Goal: Information Seeking & Learning: Learn about a topic

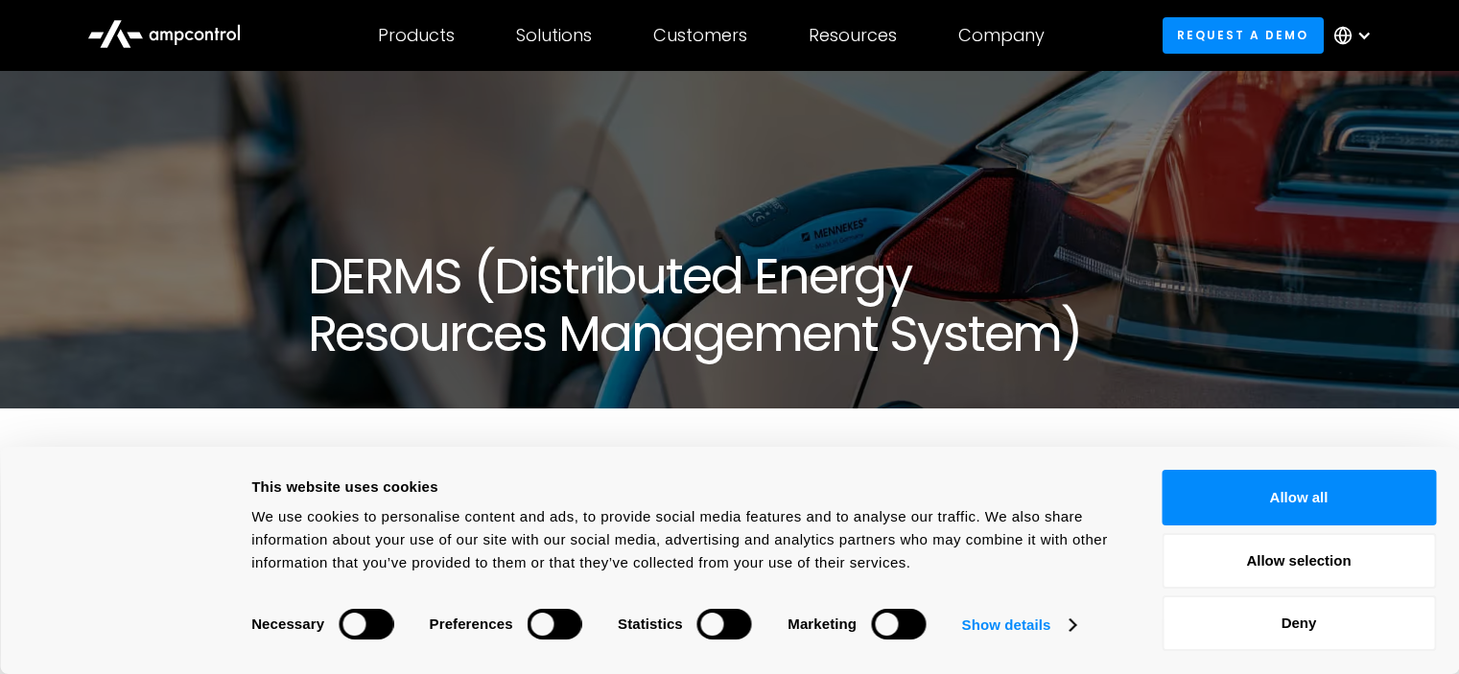
scroll to position [480, 0]
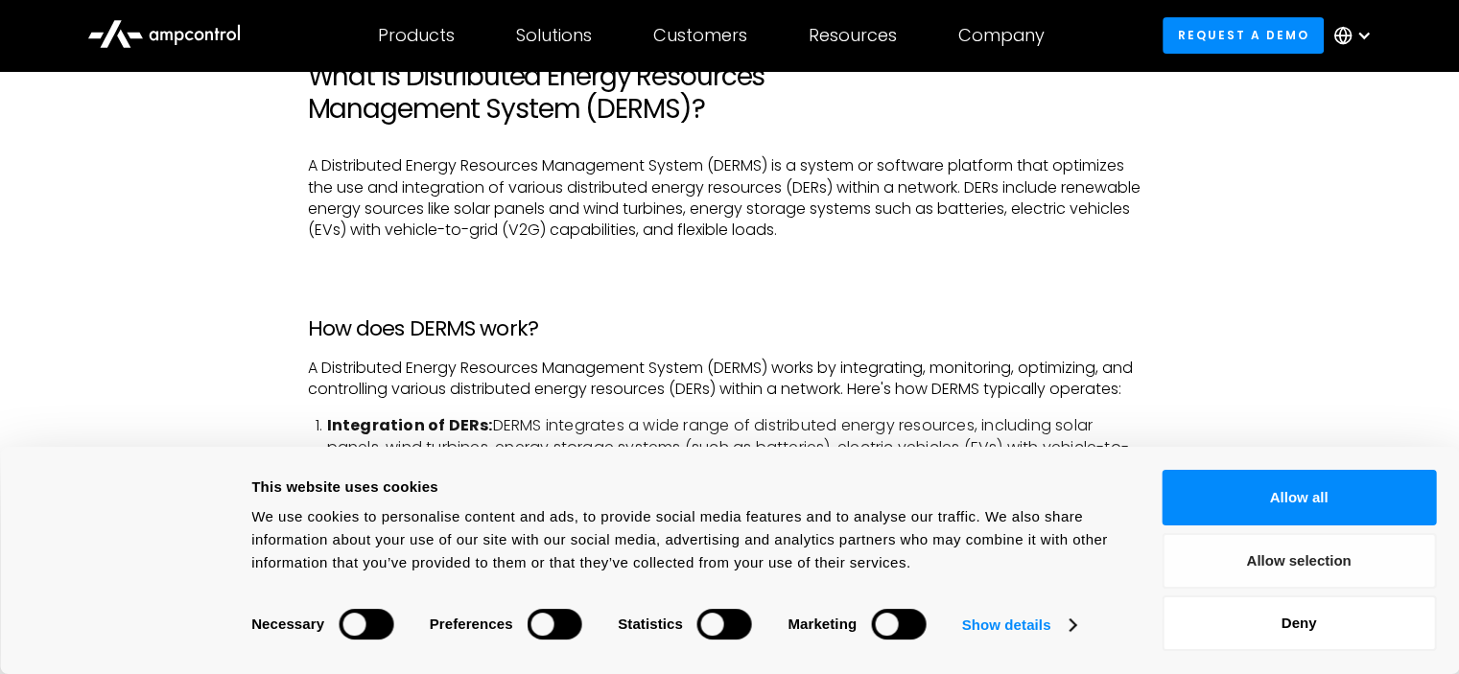
click at [1300, 556] on button "Allow selection" at bounding box center [1299, 561] width 274 height 56
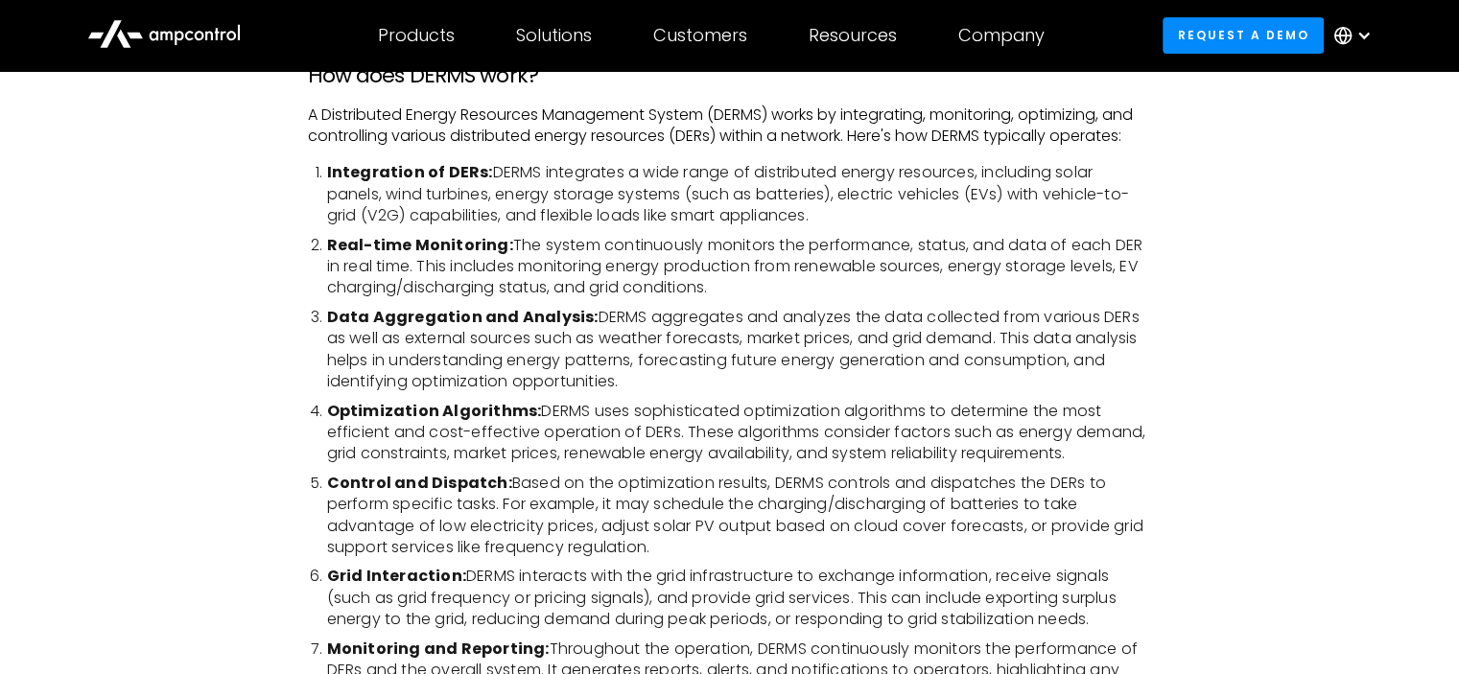
scroll to position [767, 0]
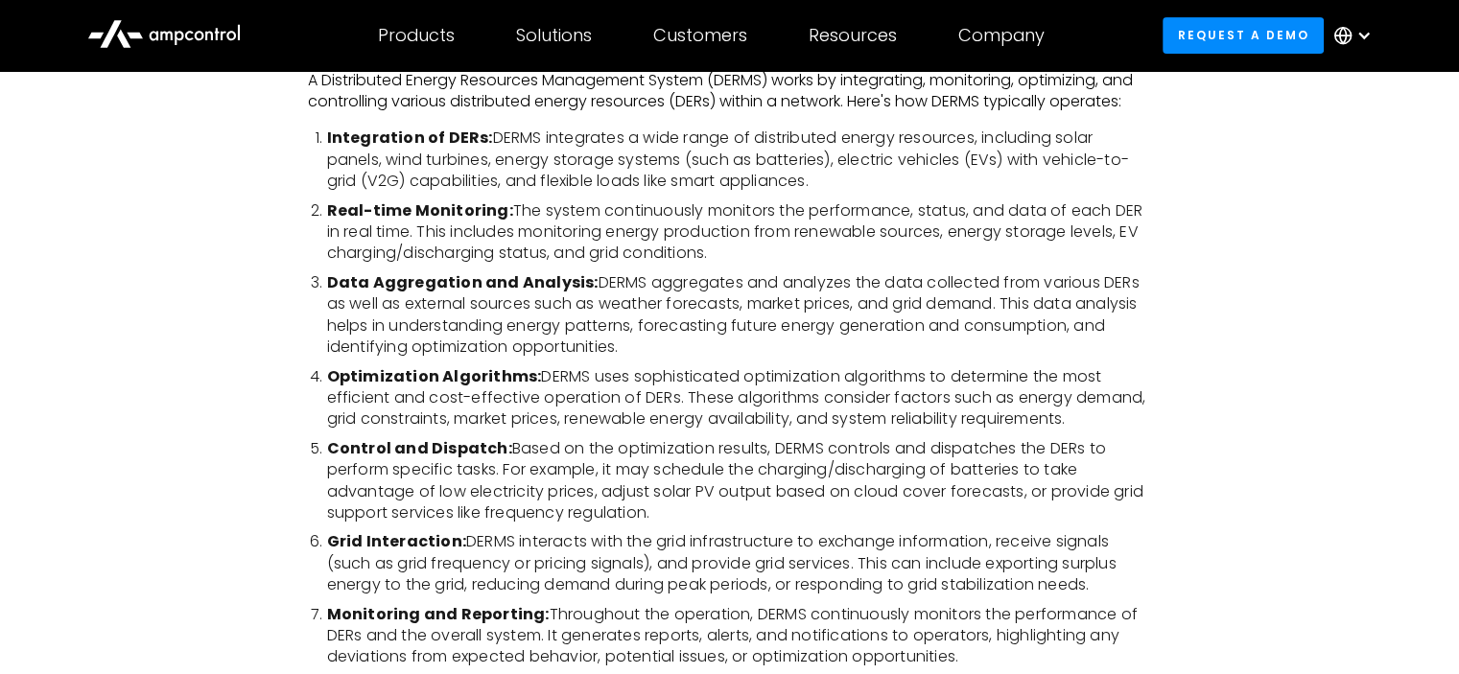
click at [424, 321] on li "Data Aggregation and Analysis: DERMS aggregates and analyzes the data collected…" at bounding box center [739, 315] width 825 height 86
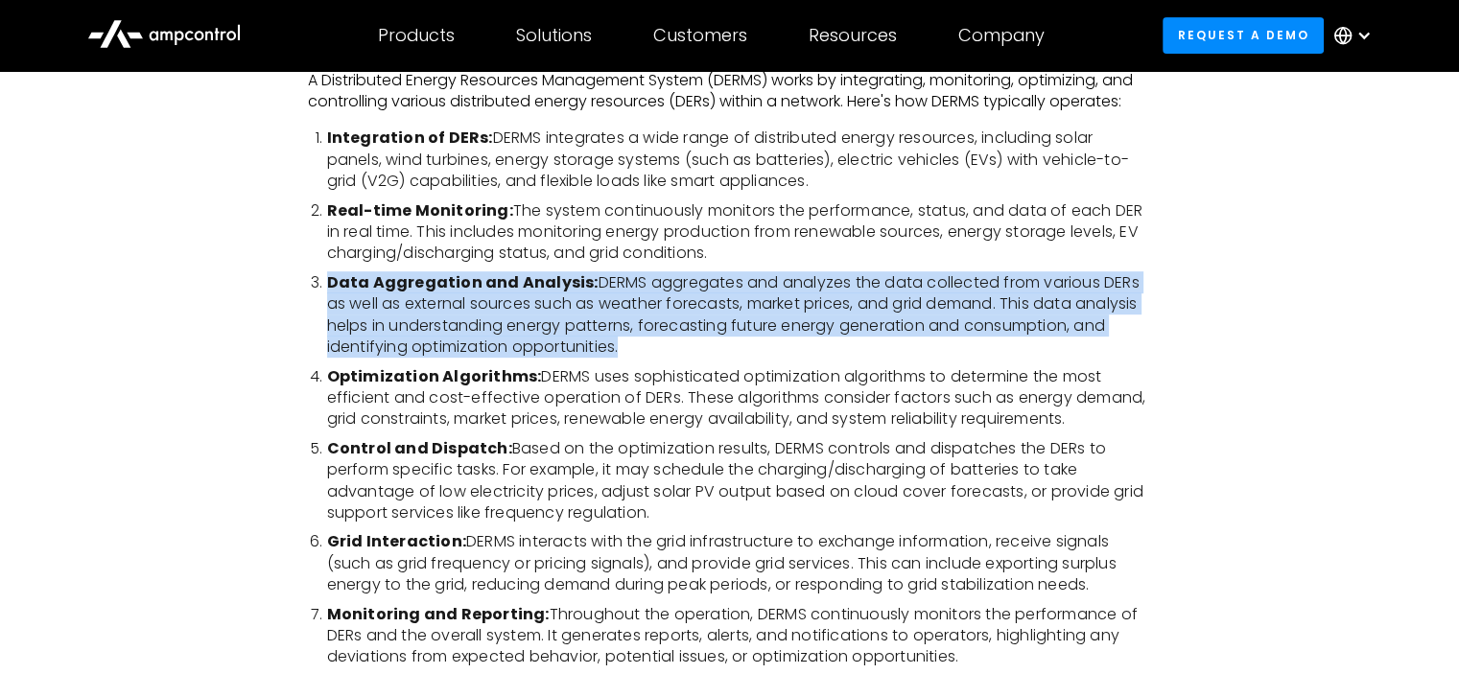
click at [424, 321] on li "Data Aggregation and Analysis: DERMS aggregates and analyzes the data collected…" at bounding box center [739, 315] width 825 height 86
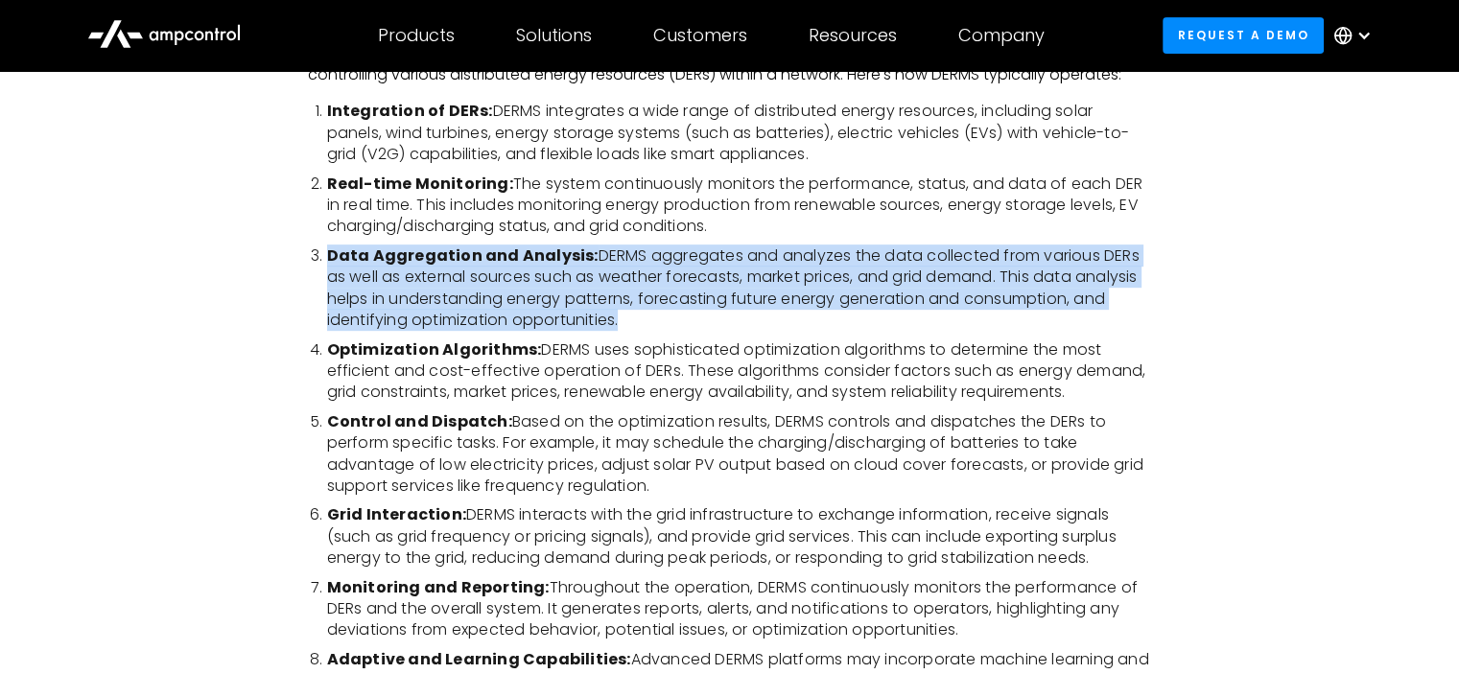
scroll to position [959, 0]
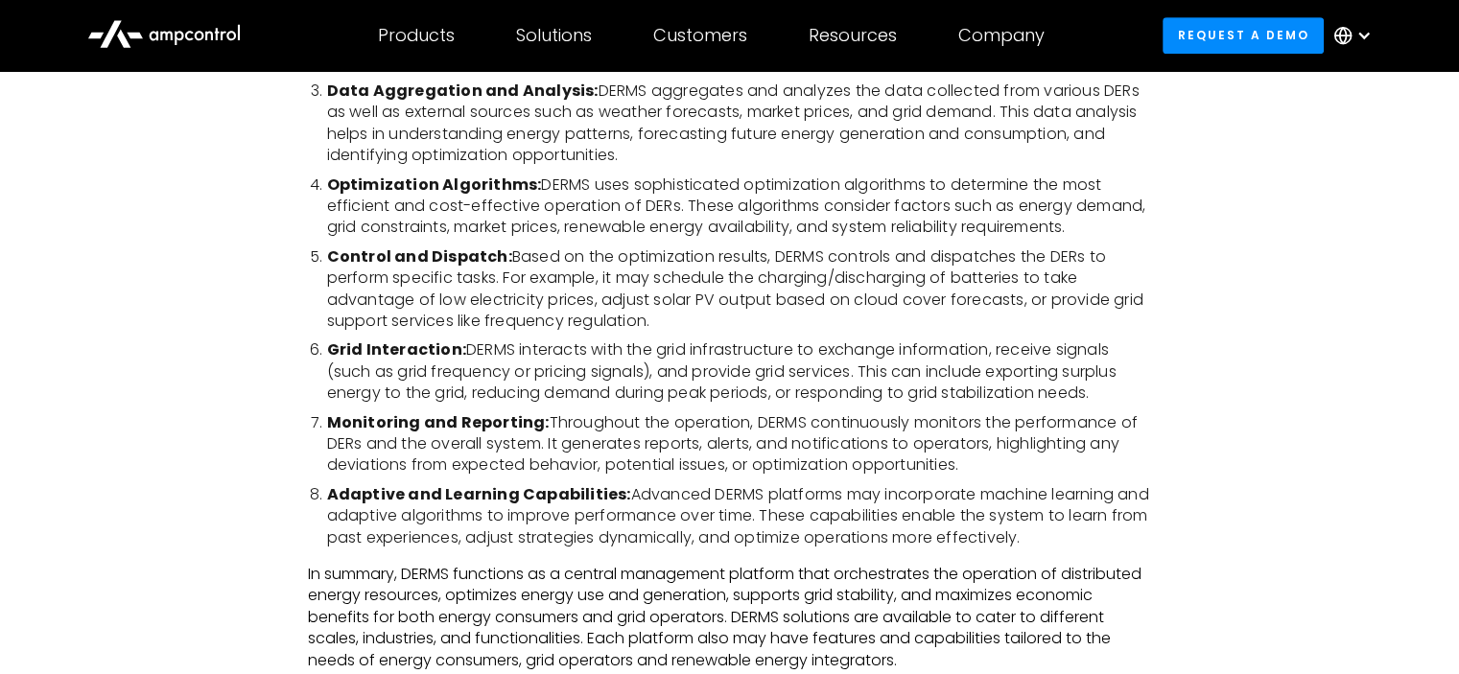
click at [463, 361] on li "Grid Interaction: DERMS interacts with the grid infrastructure to exchange info…" at bounding box center [739, 372] width 825 height 64
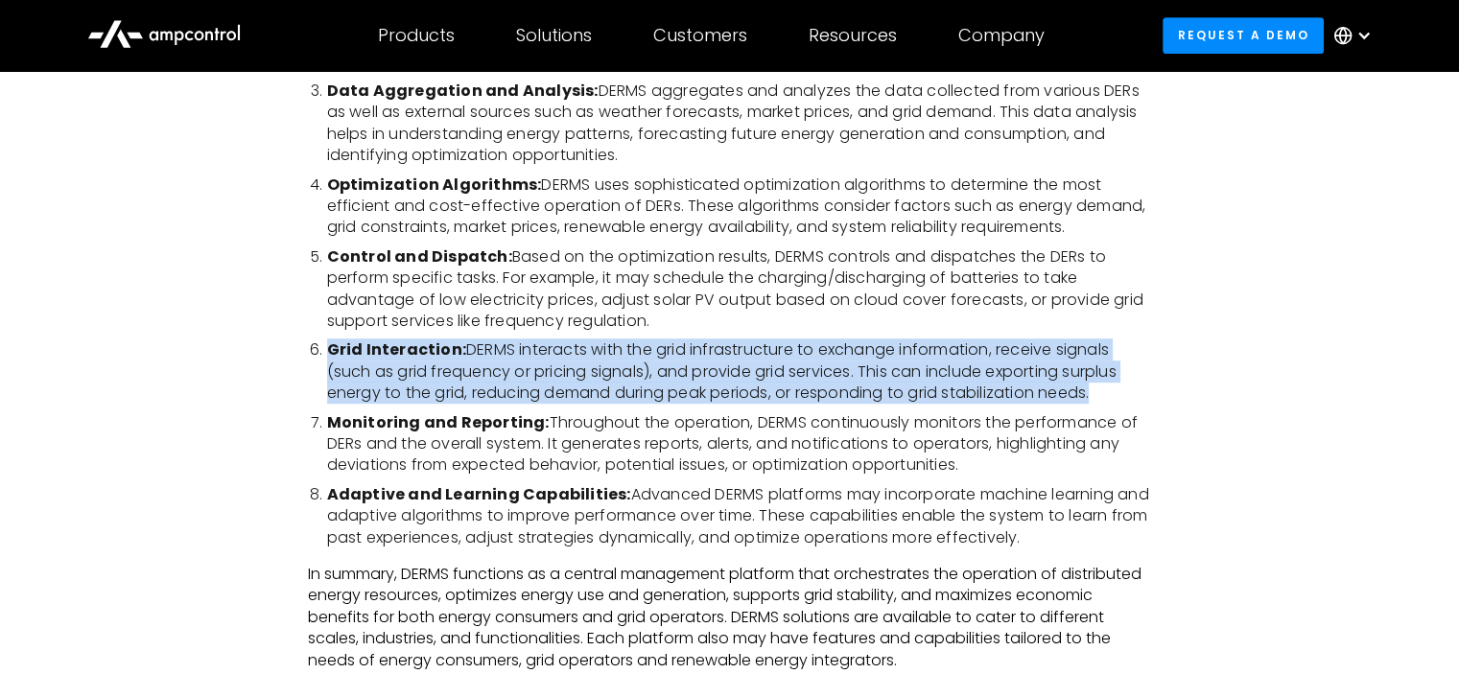
click at [463, 361] on li "Grid Interaction: DERMS interacts with the grid infrastructure to exchange info…" at bounding box center [739, 372] width 825 height 64
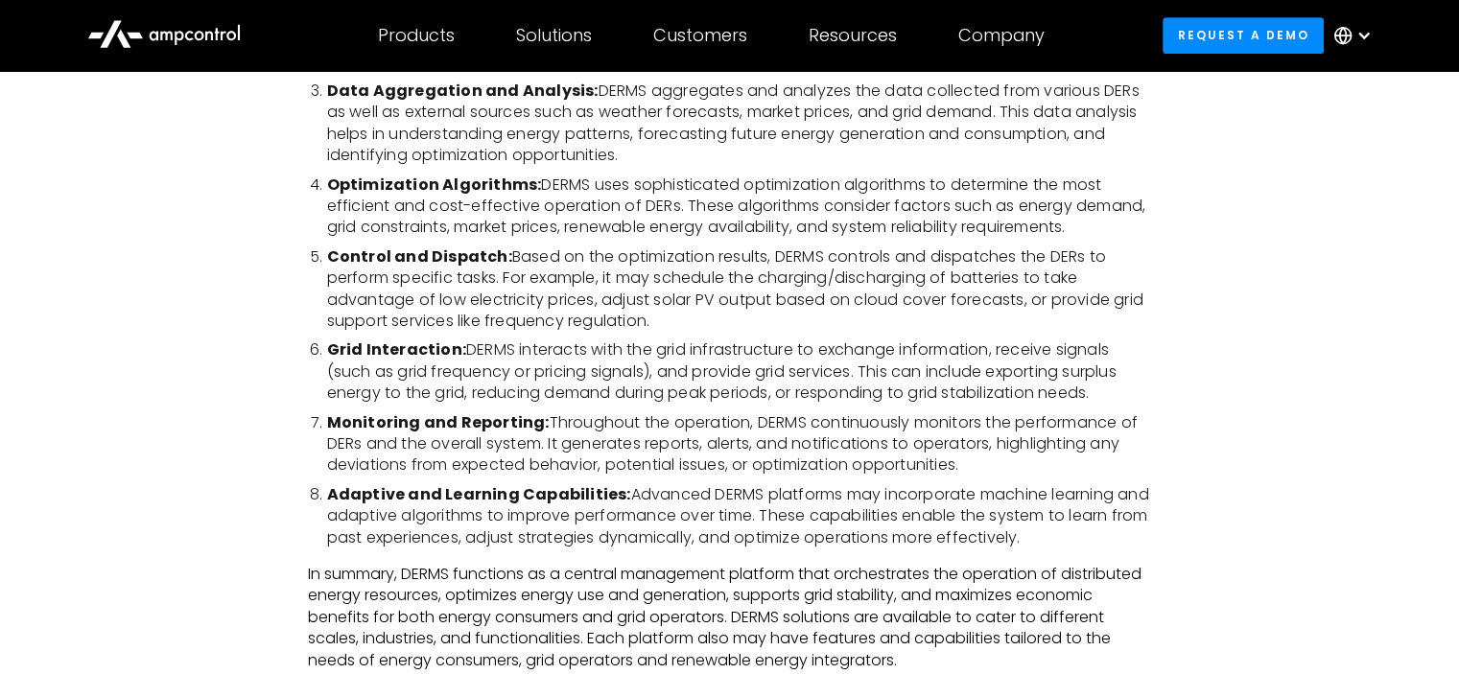
click at [481, 303] on li "Control and Dispatch: Based on the optimization results, DERMS controls and dis…" at bounding box center [739, 290] width 825 height 86
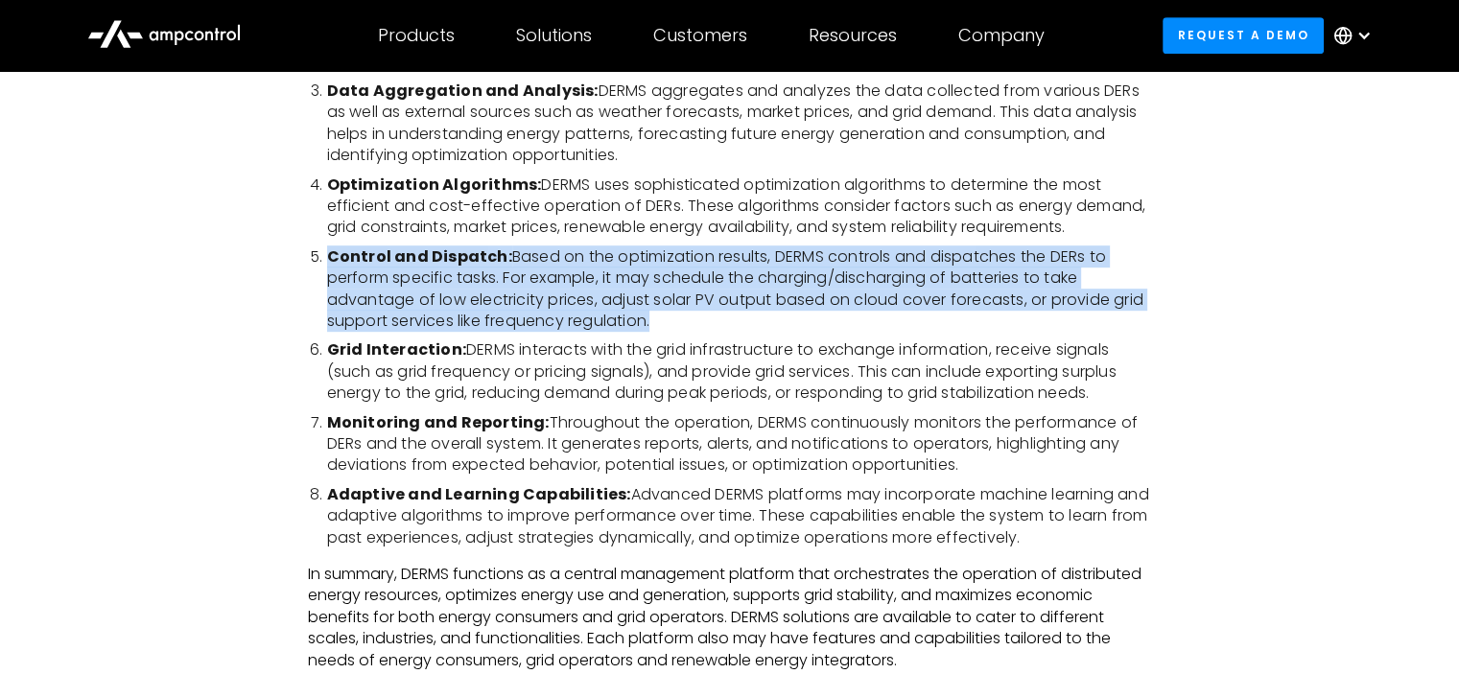
click at [481, 303] on li "Control and Dispatch: Based on the optimization results, DERMS controls and dis…" at bounding box center [739, 290] width 825 height 86
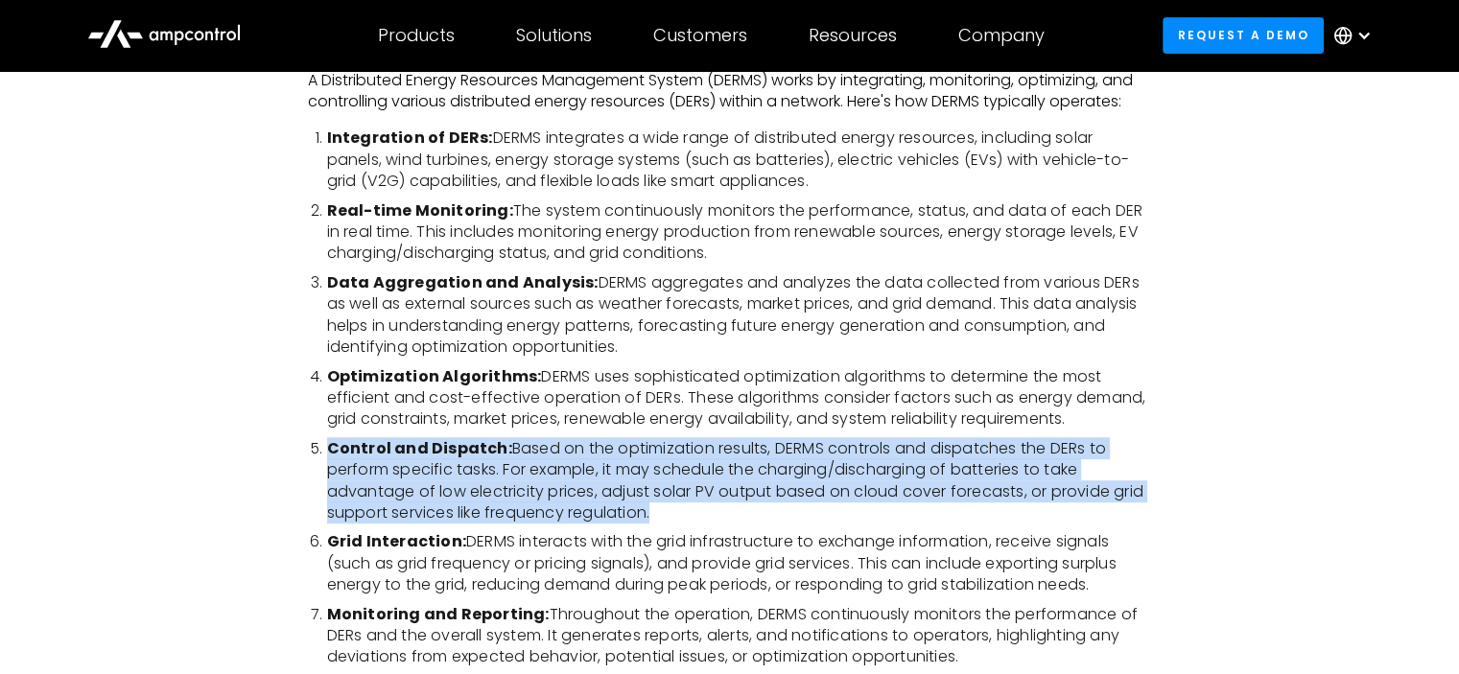
scroll to position [671, 0]
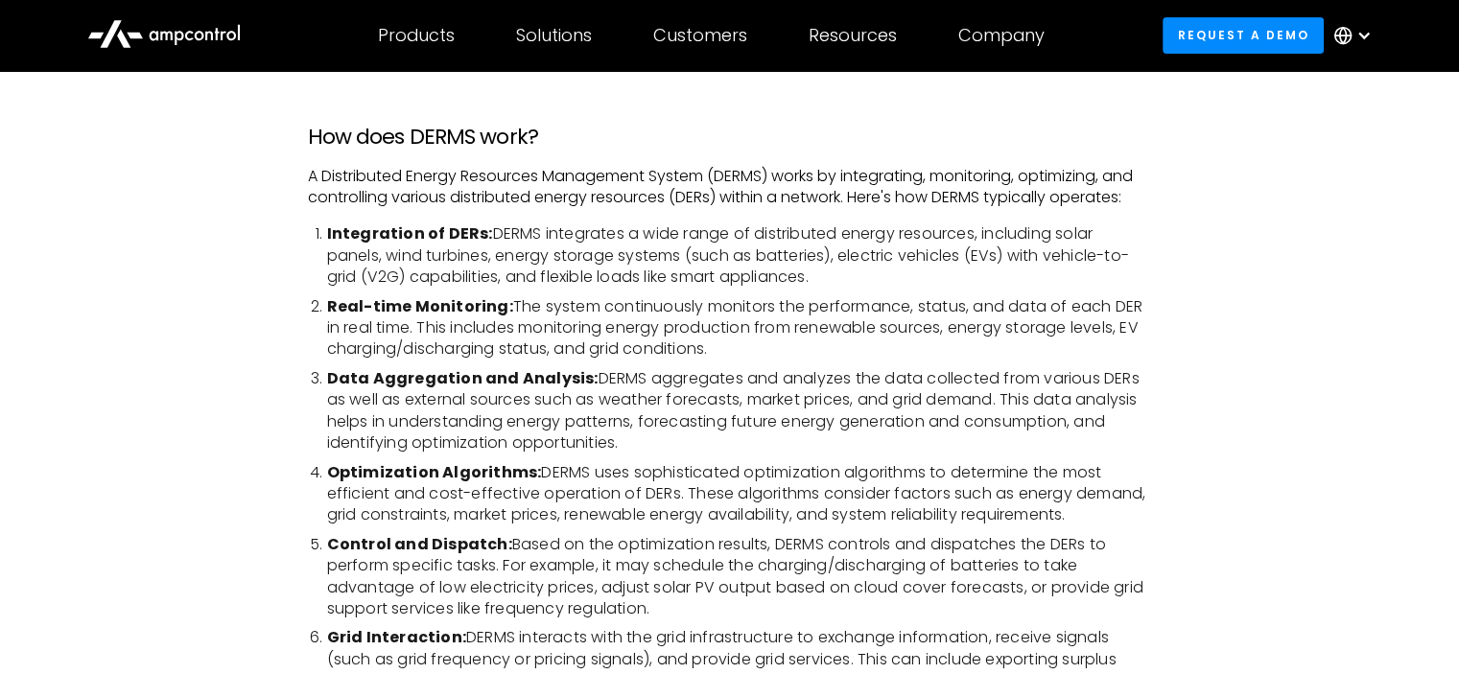
click at [584, 273] on li "Integration of DERs: DERMS integrates a wide range of distributed energy resour…" at bounding box center [739, 255] width 825 height 64
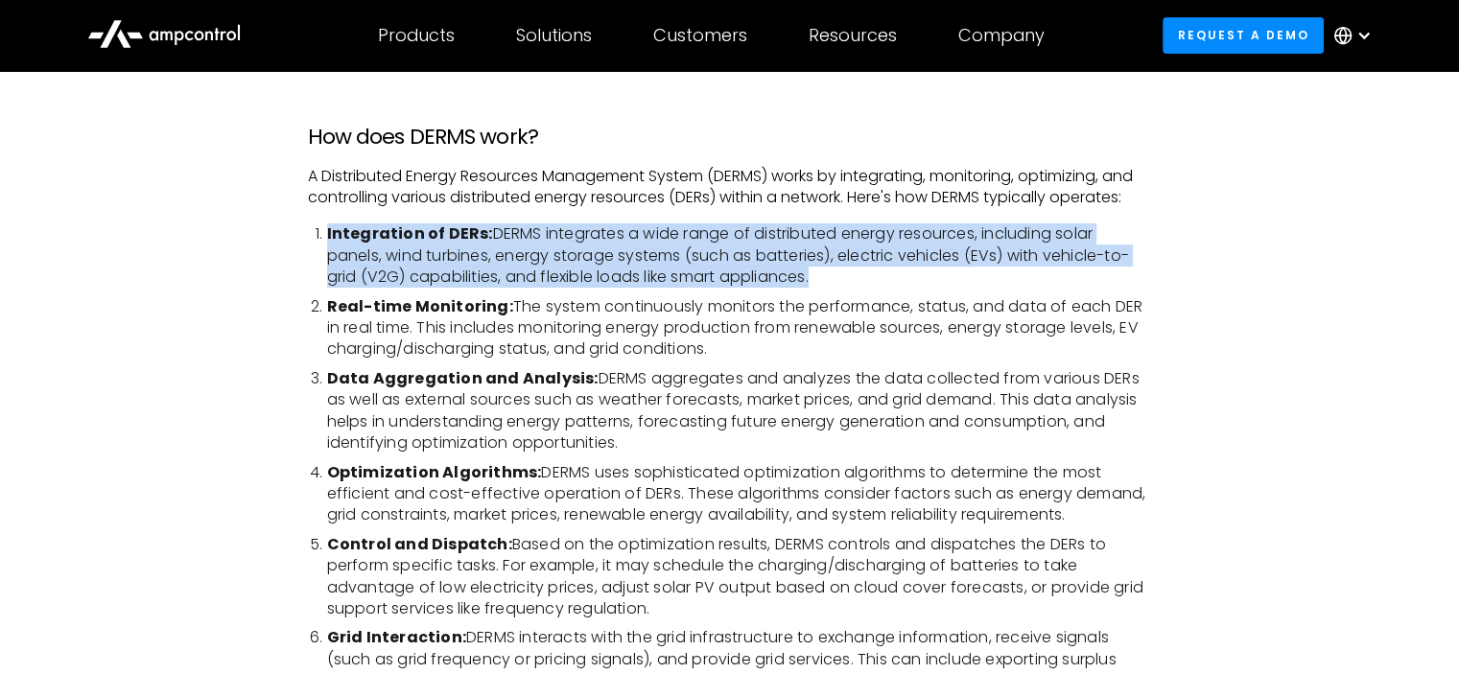
click at [584, 273] on li "Integration of DERs: DERMS integrates a wide range of distributed energy resour…" at bounding box center [739, 255] width 825 height 64
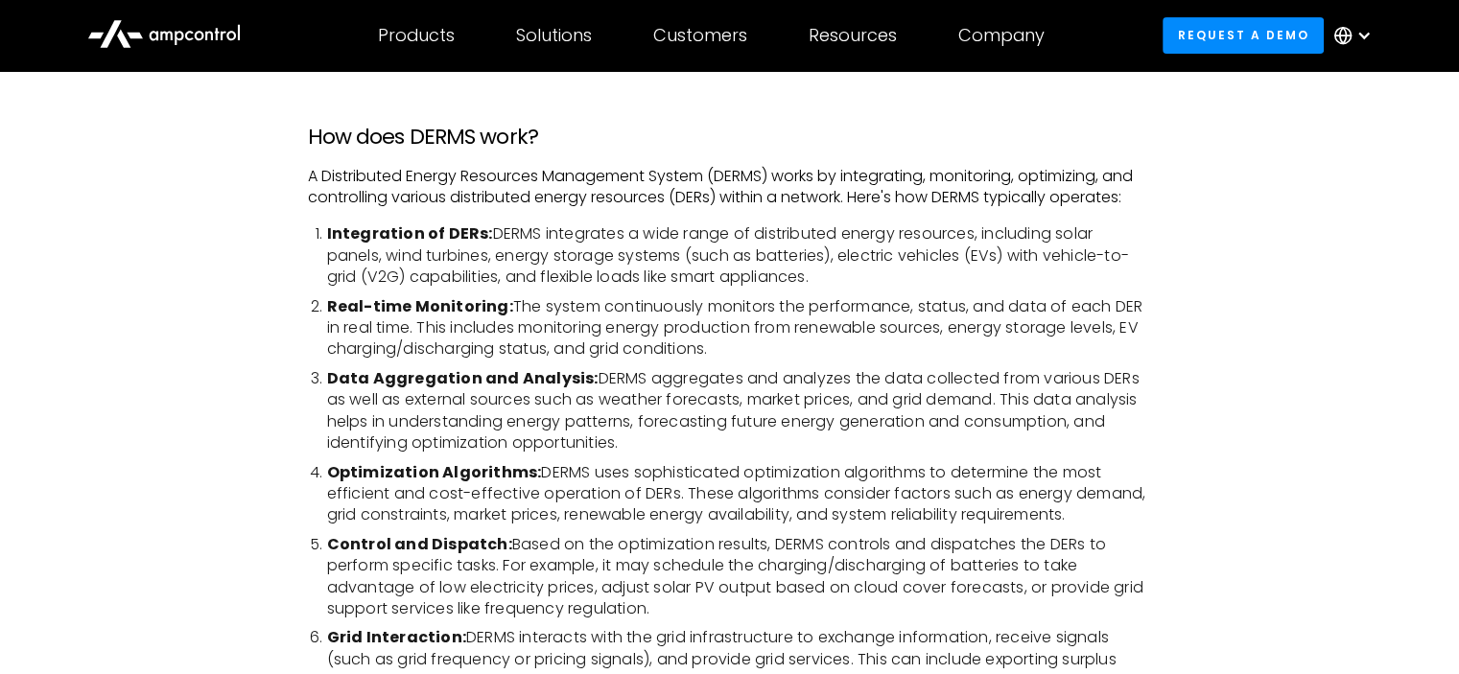
click at [573, 329] on li "Real-time Monitoring: The system continuously monitors the performance, status,…" at bounding box center [739, 328] width 825 height 64
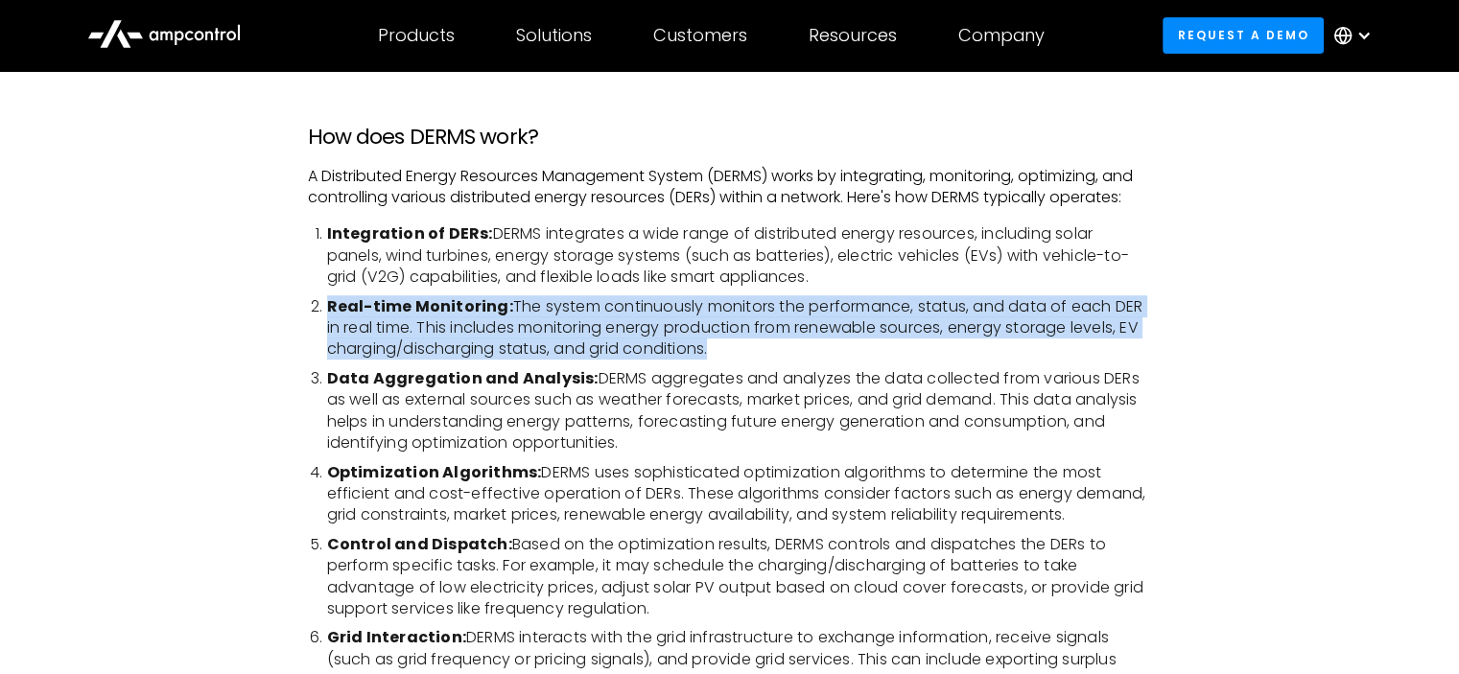
click at [573, 329] on li "Real-time Monitoring: The system continuously monitors the performance, status,…" at bounding box center [739, 328] width 825 height 64
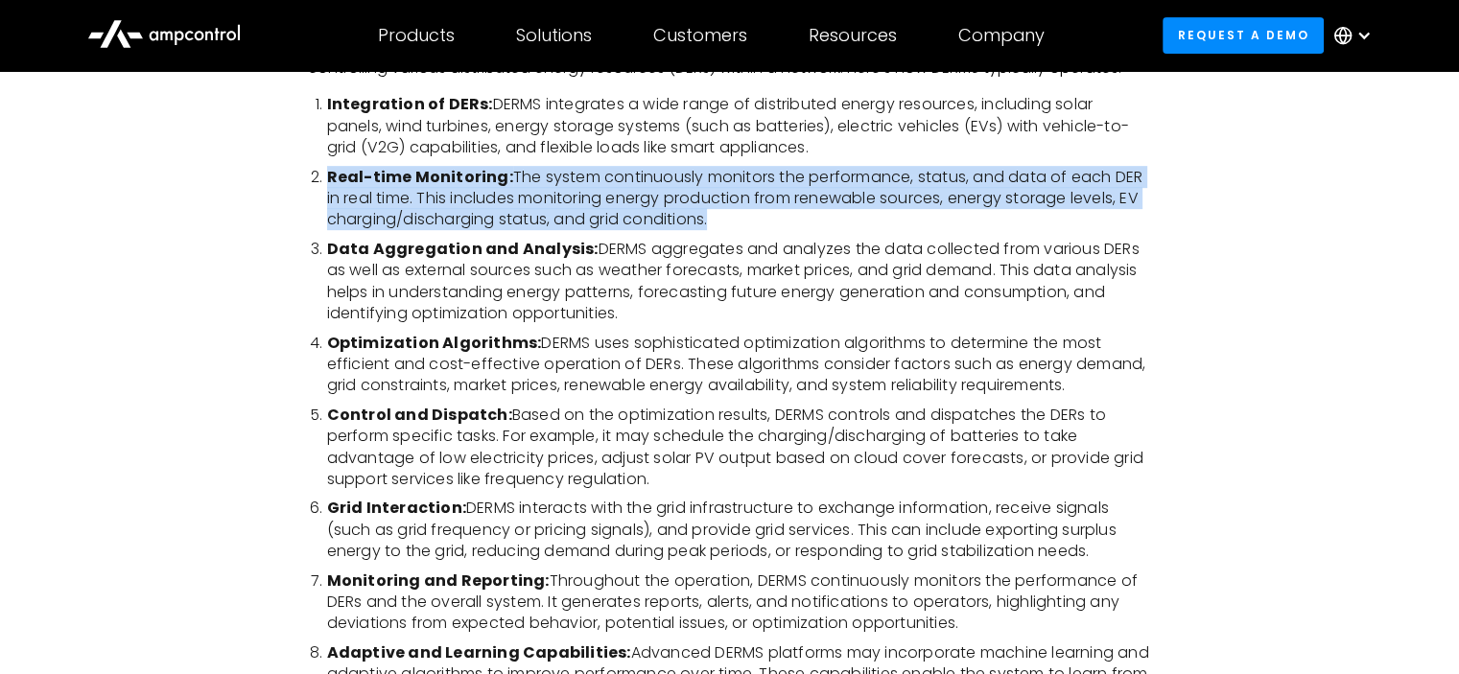
scroll to position [767, 0]
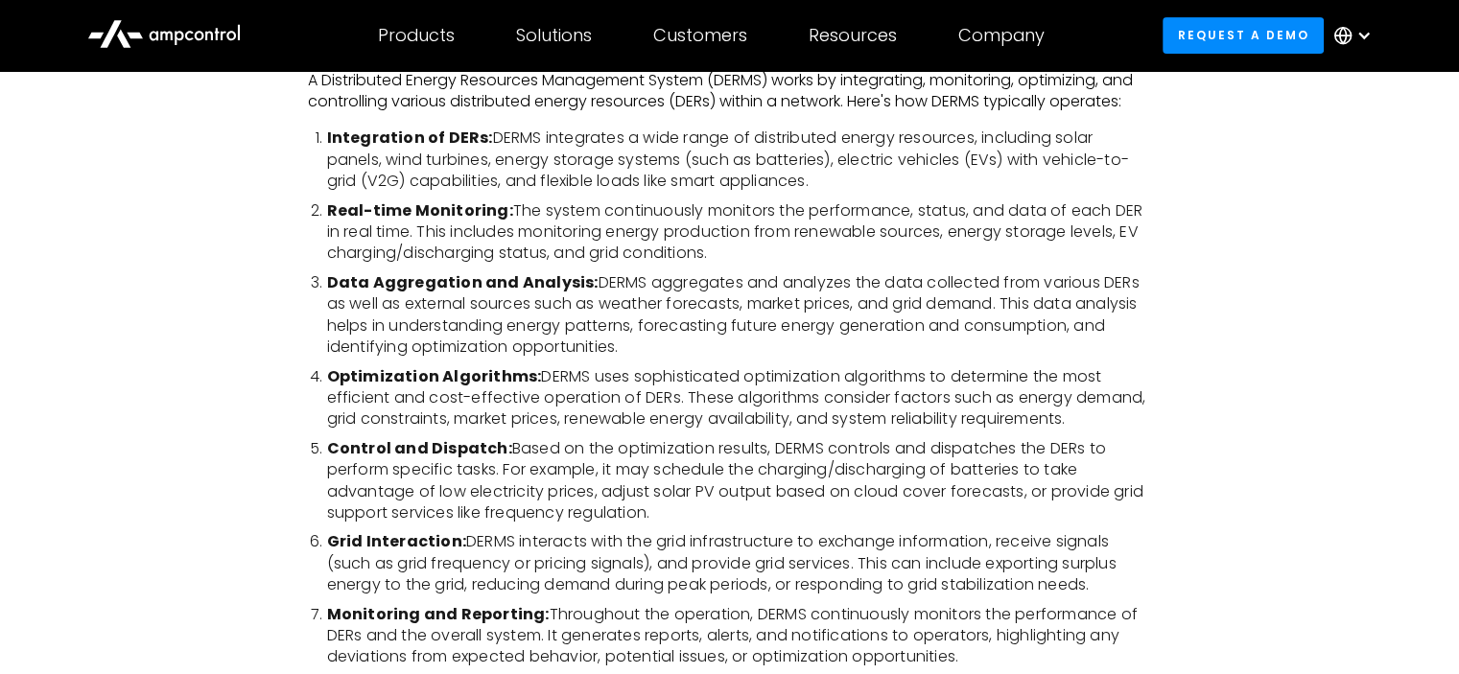
click at [537, 308] on li "Data Aggregation and Analysis: DERMS aggregates and analyzes the data collected…" at bounding box center [739, 315] width 825 height 86
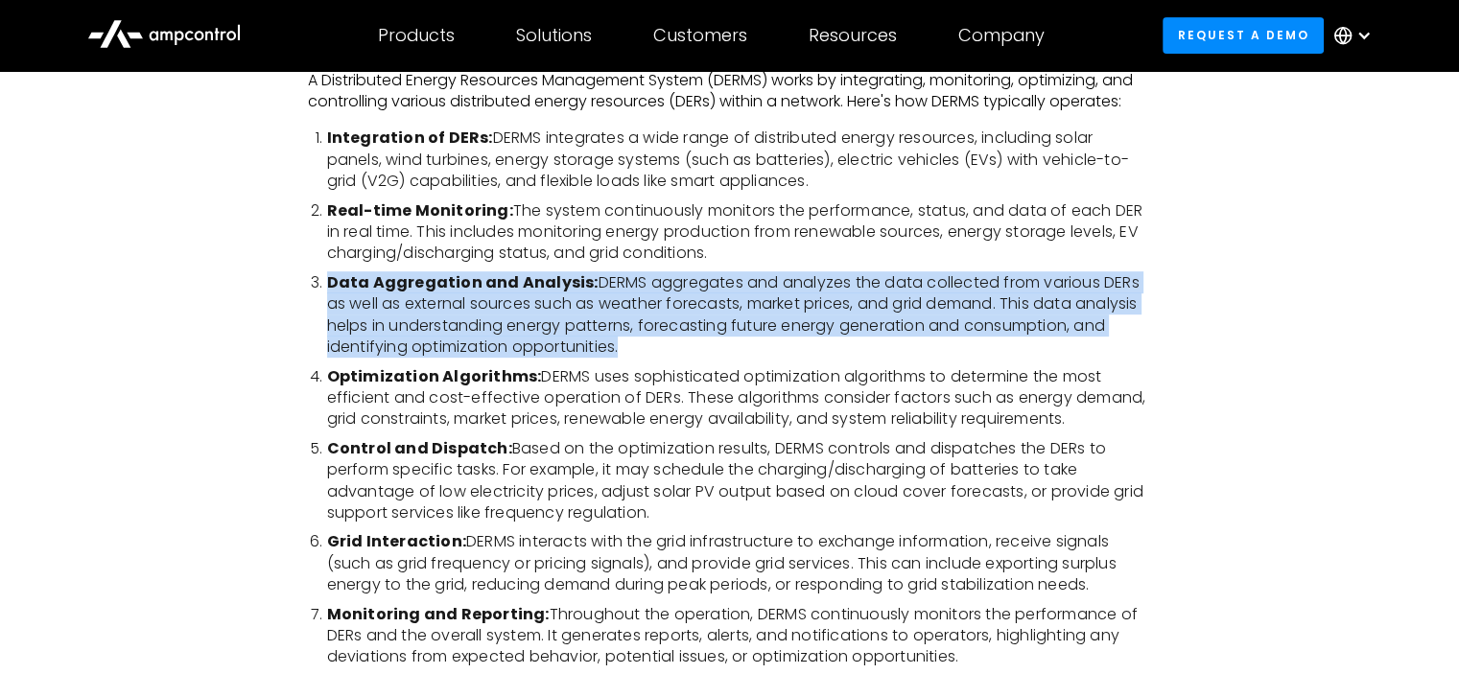
click at [539, 306] on li "Data Aggregation and Analysis: DERMS aggregates and analyzes the data collected…" at bounding box center [739, 315] width 825 height 86
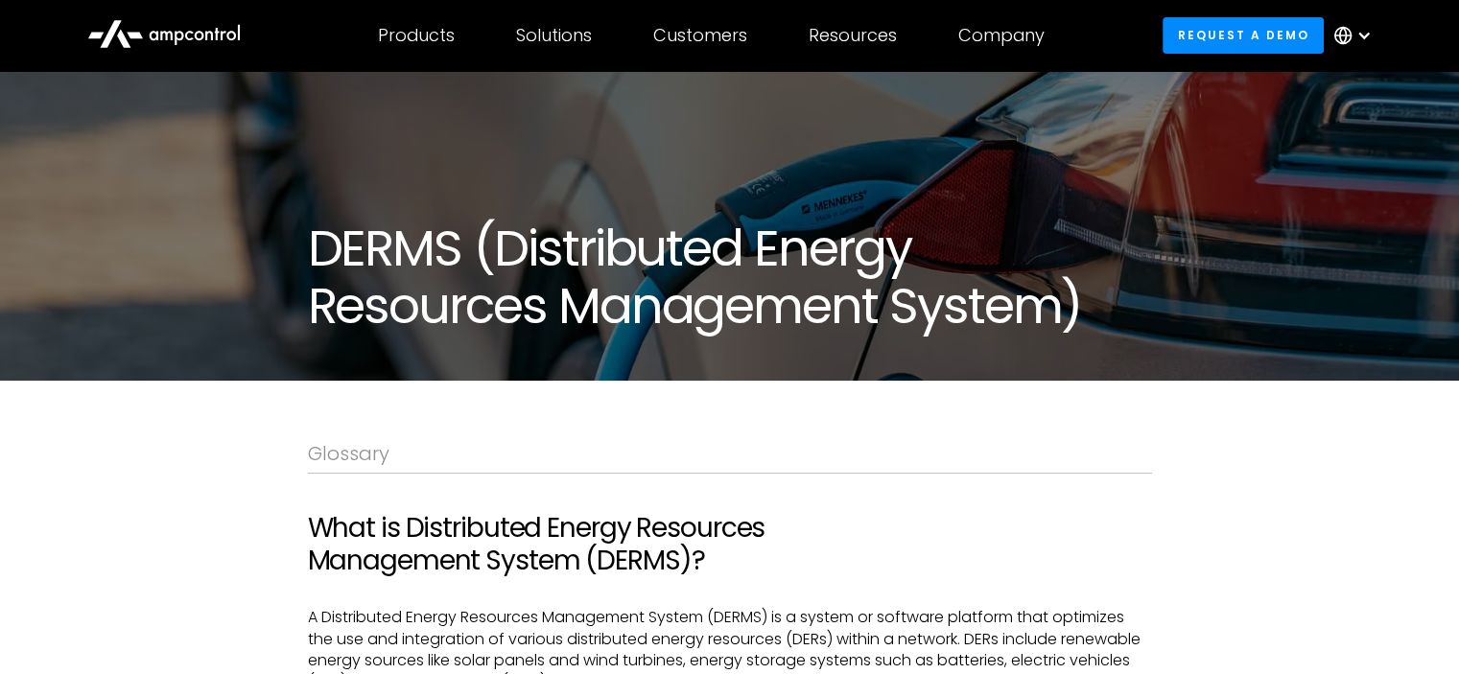
scroll to position [0, 0]
